Goal: Navigation & Orientation: Find specific page/section

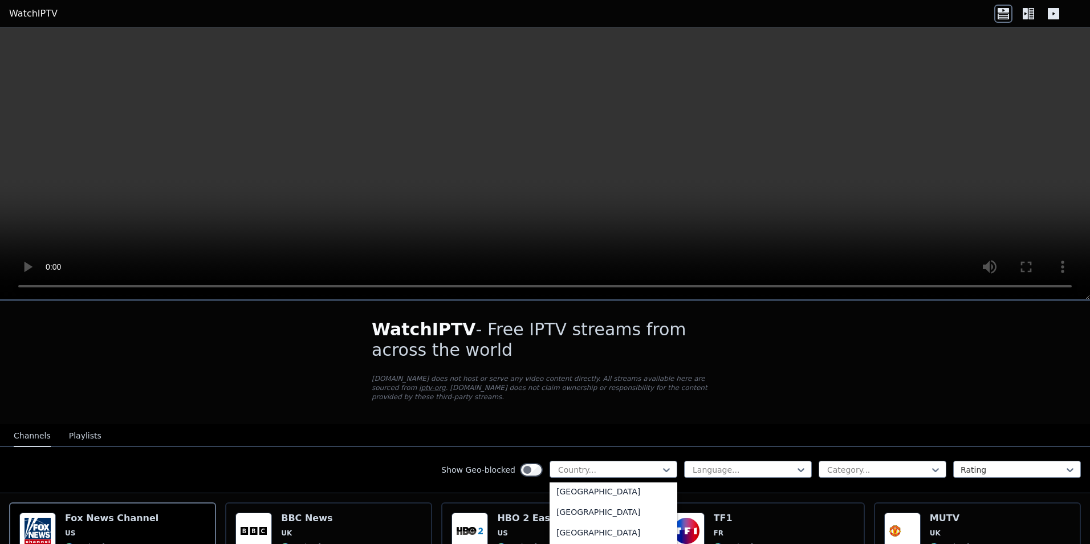
scroll to position [1768, 0]
click at [565, 498] on div "[GEOGRAPHIC_DATA]" at bounding box center [614, 492] width 128 height 21
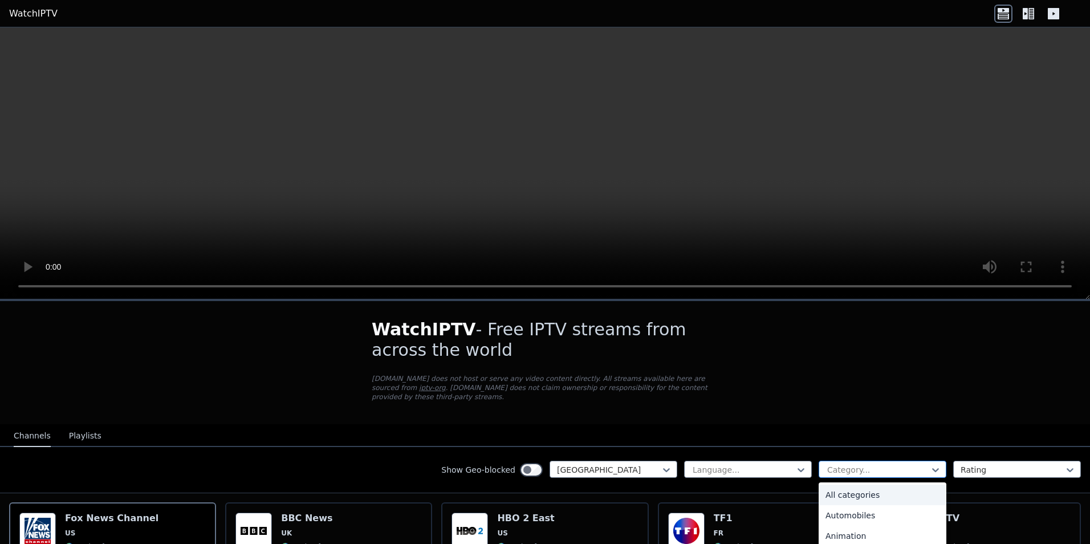
click at [871, 464] on div at bounding box center [878, 469] width 104 height 11
click at [862, 486] on div "All categories" at bounding box center [883, 495] width 128 height 21
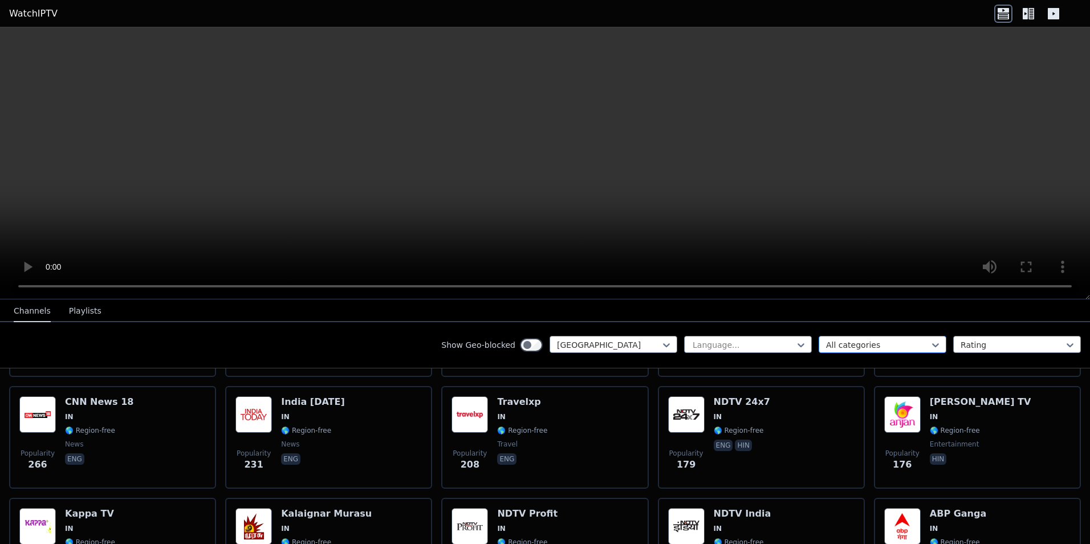
scroll to position [340, 0]
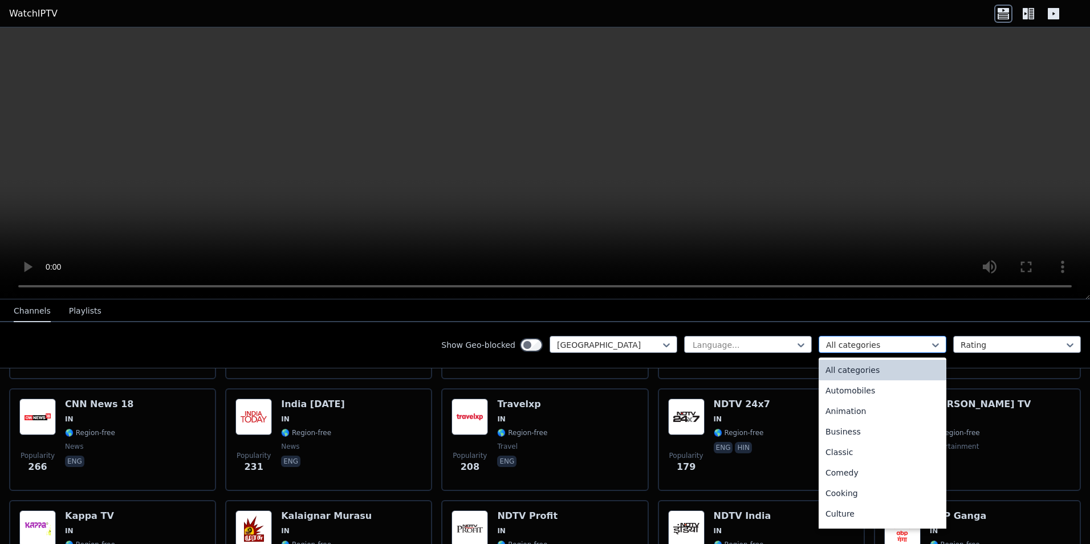
click at [905, 344] on div at bounding box center [878, 344] width 104 height 11
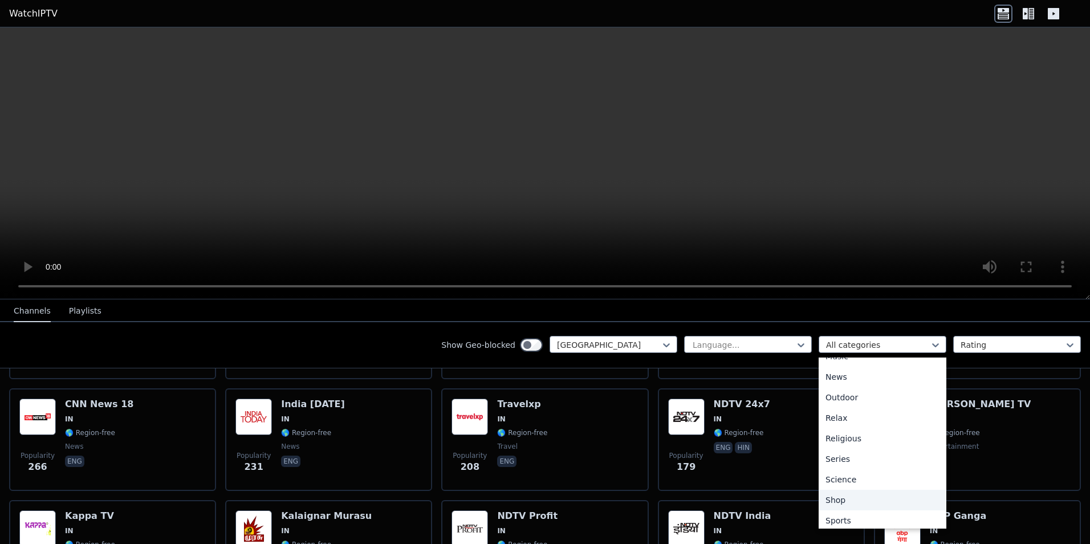
scroll to position [388, 0]
click at [841, 481] on div "Sports" at bounding box center [883, 475] width 128 height 21
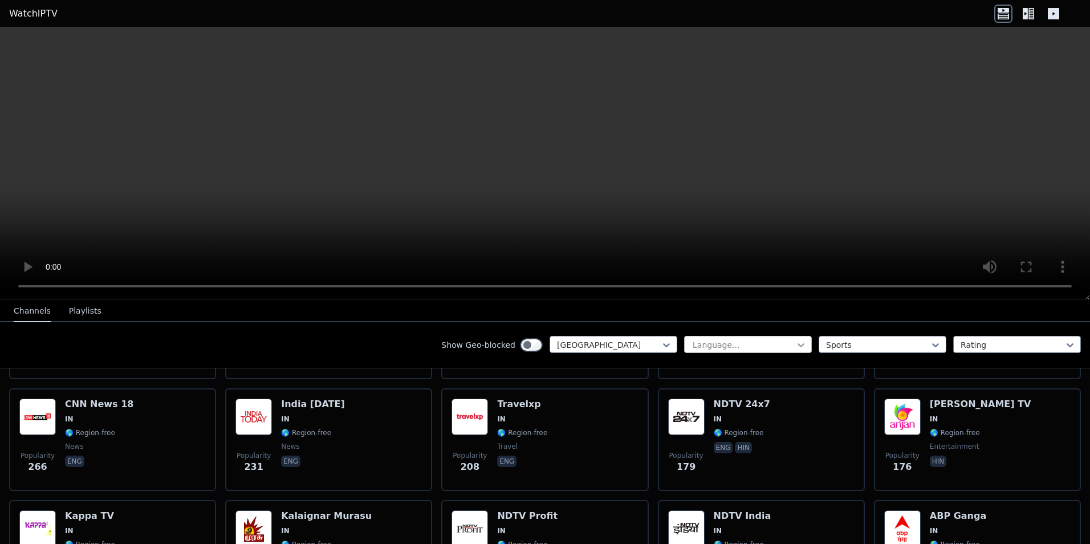
click at [795, 344] on icon at bounding box center [800, 344] width 11 height 11
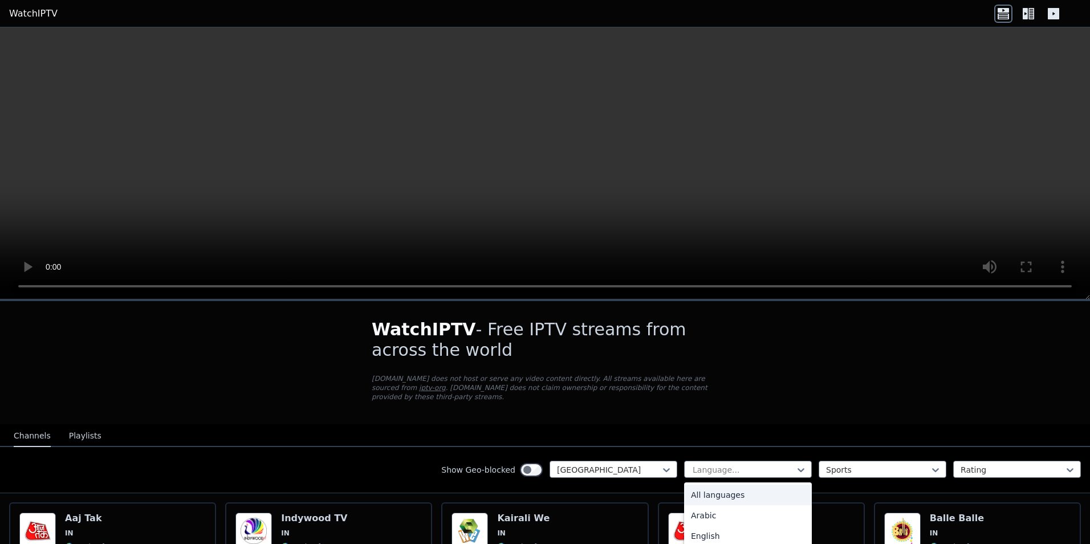
click at [724, 486] on div "All languages" at bounding box center [748, 495] width 128 height 21
